Goal: Task Accomplishment & Management: Use online tool/utility

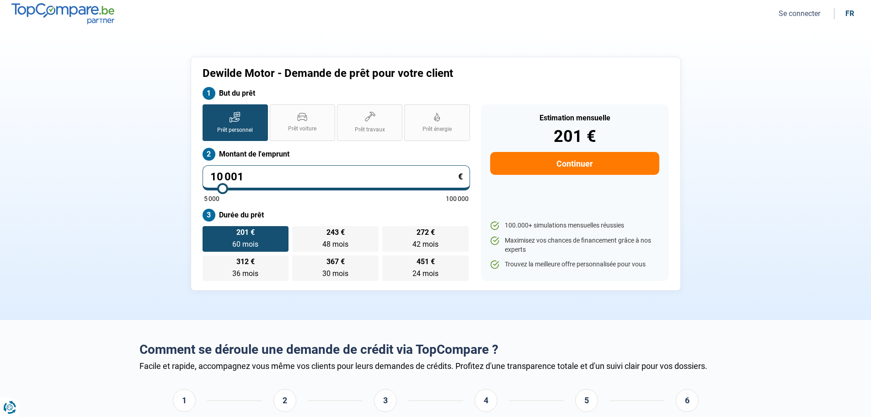
drag, startPoint x: 277, startPoint y: 182, endPoint x: 206, endPoint y: 175, distance: 71.2
click at [206, 175] on input "10 001" at bounding box center [337, 177] width 268 height 25
type input "1"
type input "5000"
type input "19"
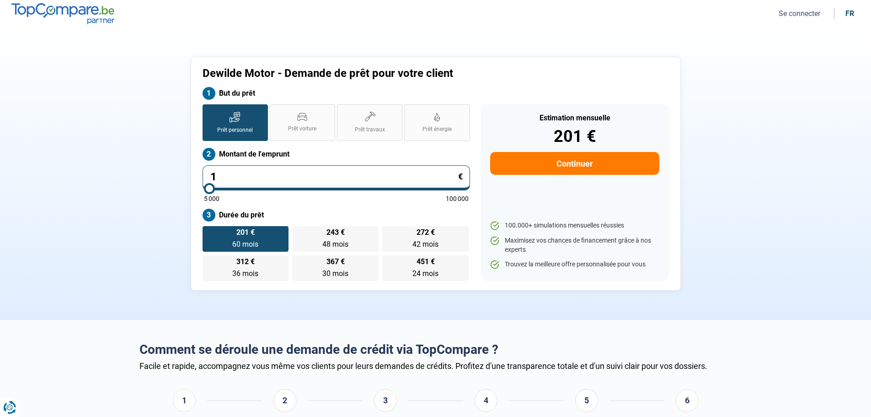
type input "5000"
type input "193"
type input "5000"
type input "1 935"
type input "5000"
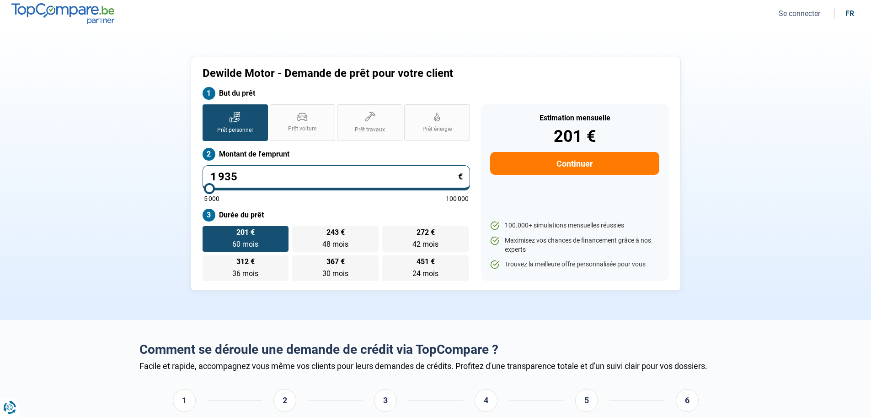
type input "19 350"
type input "19250"
type input "19 350"
type input "19250"
click at [235, 230] on div "201 € 60 mois 60 mois 243 € 48 mois 48 mois 272 € 42 mois 42 mois 312 € 36 mois…" at bounding box center [337, 253] width 268 height 55
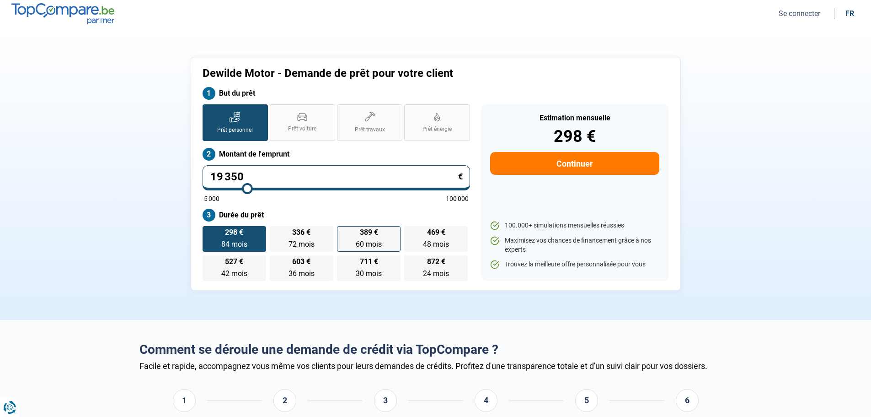
click at [394, 240] on label "389 € 60 mois 60 mois" at bounding box center [369, 239] width 64 height 26
click at [343, 232] on input "389 € 60 mois 60 mois" at bounding box center [340, 229] width 6 height 6
radio input "true"
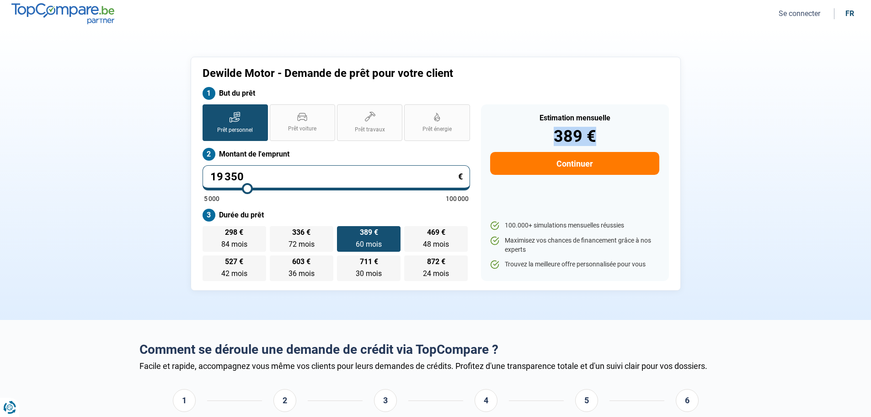
drag, startPoint x: 555, startPoint y: 138, endPoint x: 595, endPoint y: 138, distance: 39.8
click at [595, 138] on div "389 €" at bounding box center [574, 136] width 169 height 16
click at [601, 137] on div "389 €" at bounding box center [574, 136] width 169 height 16
